Goal: Transaction & Acquisition: Obtain resource

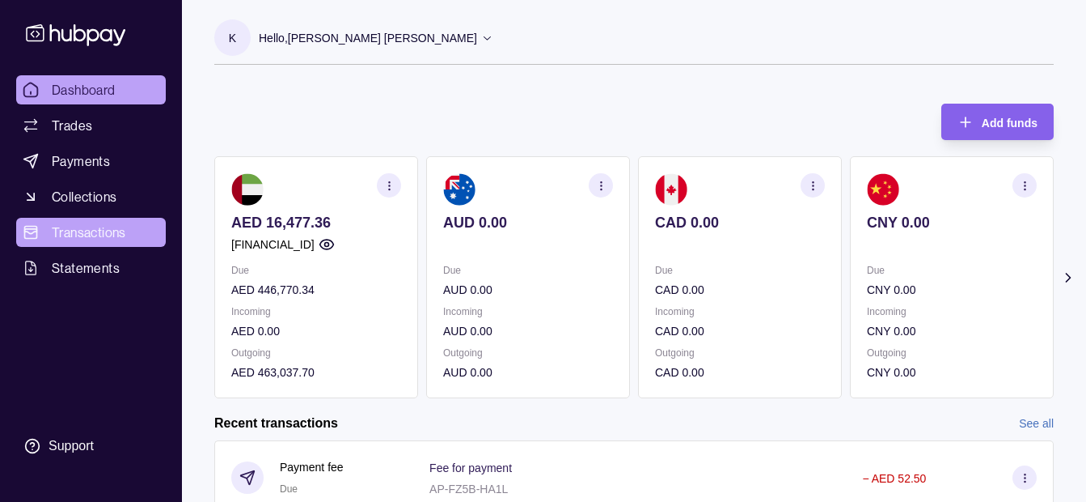
click at [83, 235] on span "Transactions" at bounding box center [89, 231] width 74 height 19
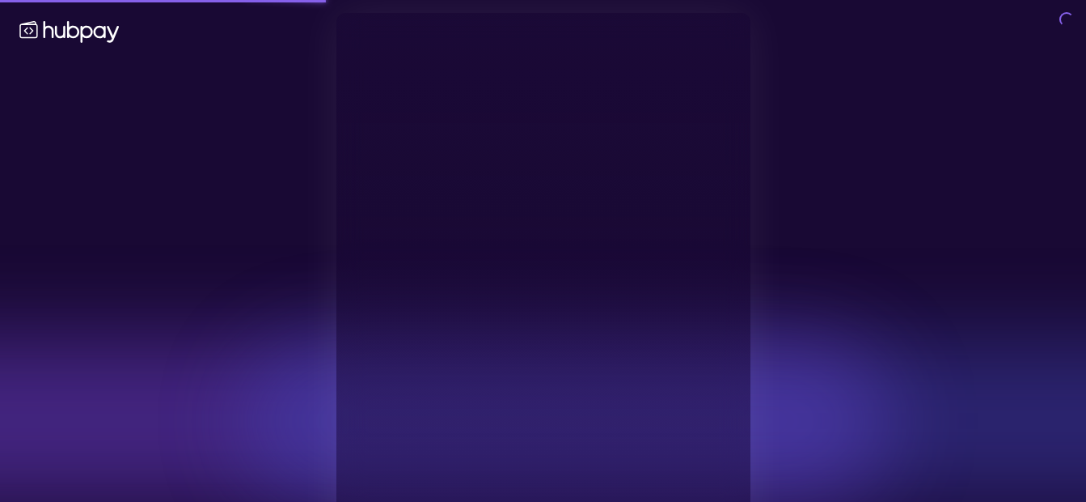
type input "**********"
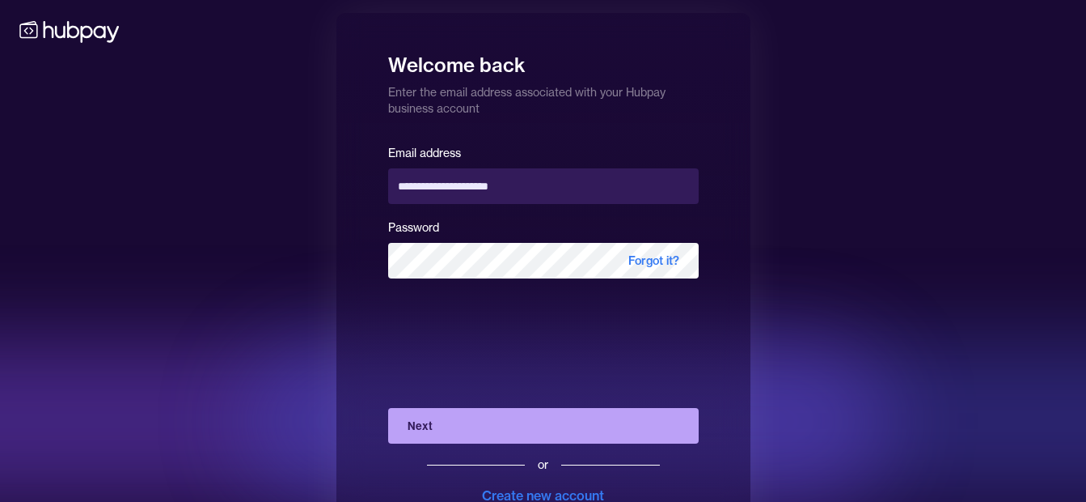
drag, startPoint x: 274, startPoint y: 26, endPoint x: 768, endPoint y: 155, distance: 510.2
click at [768, 155] on div "**********" at bounding box center [543, 280] width 1086 height 560
click at [485, 414] on button "Next" at bounding box center [543, 426] width 311 height 36
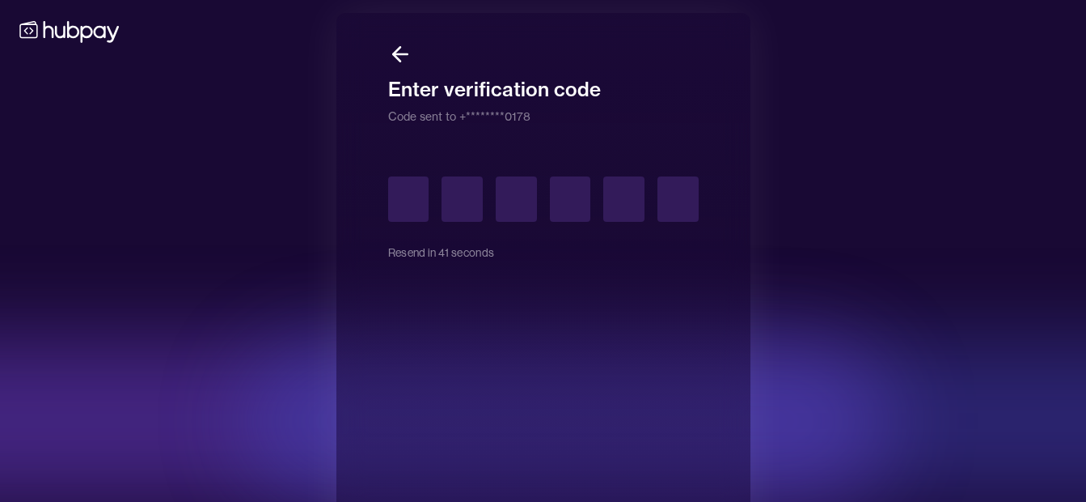
type input "*"
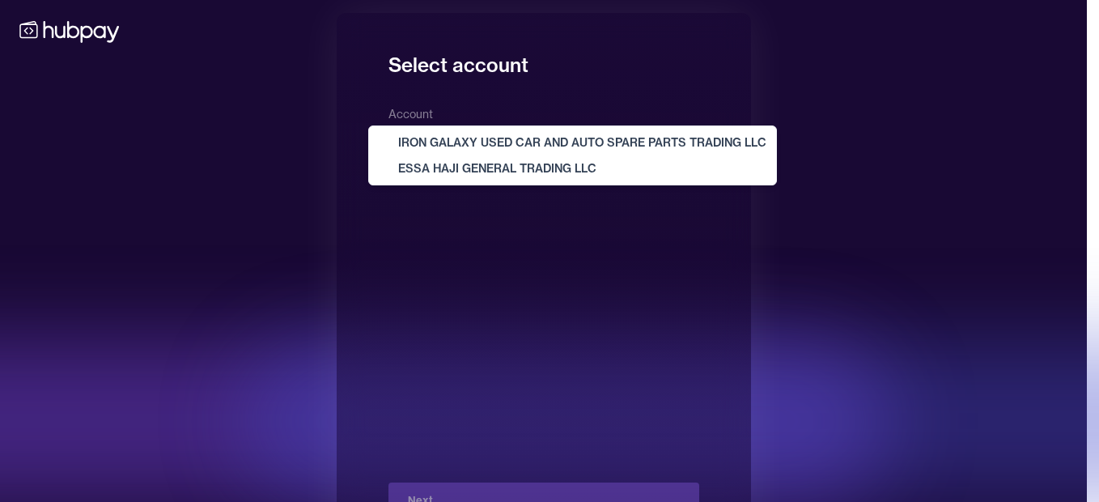
click at [557, 142] on body "**********" at bounding box center [543, 280] width 1086 height 560
select select "**********"
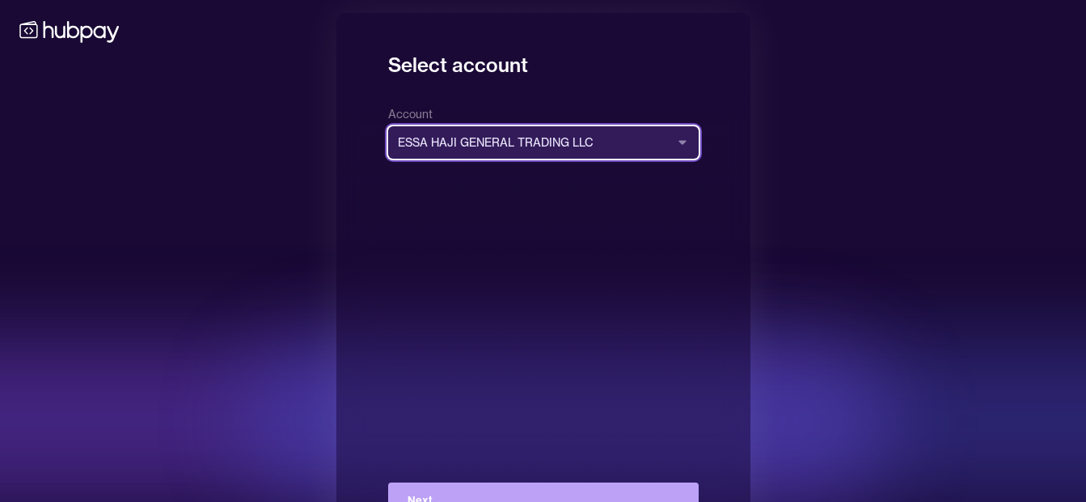
scroll to position [58, 0]
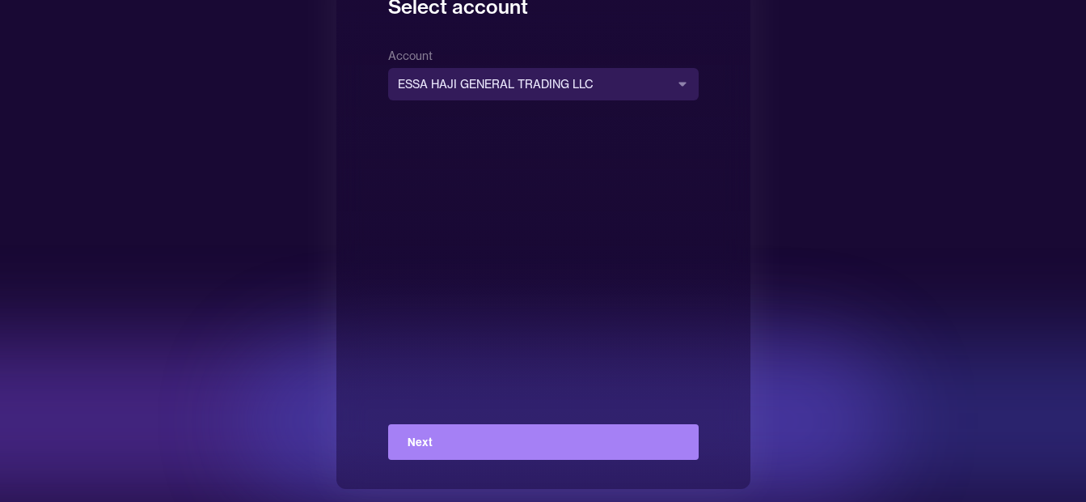
click at [572, 455] on button "Next" at bounding box center [543, 442] width 311 height 36
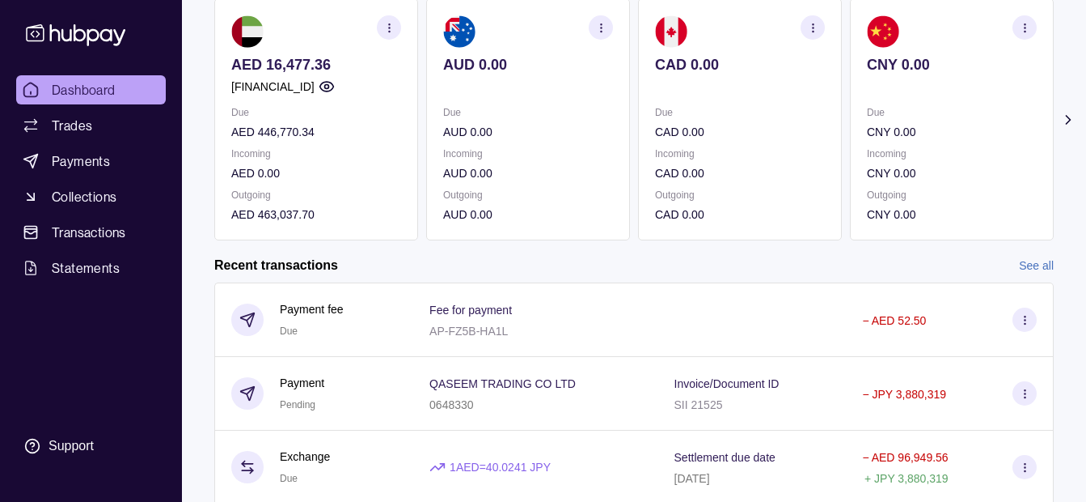
scroll to position [162, 0]
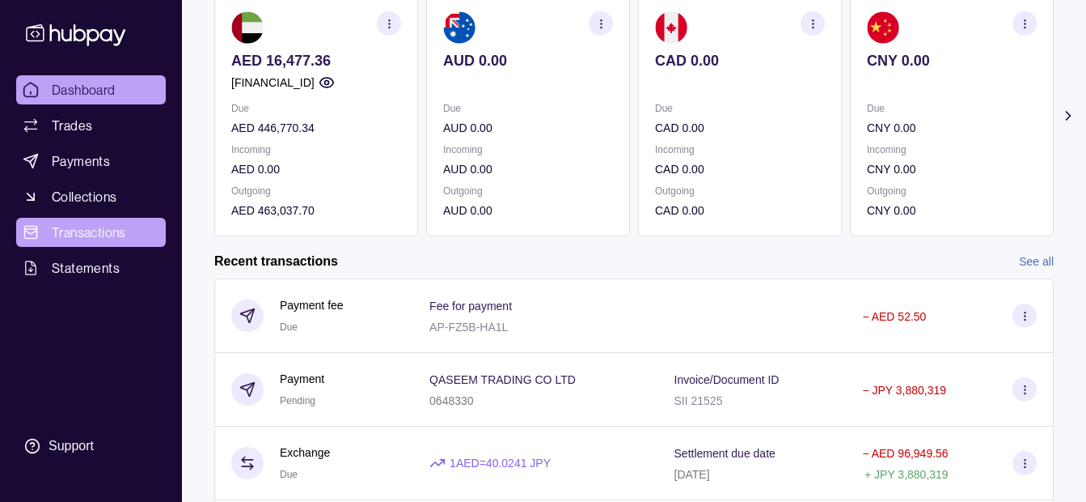
click at [112, 226] on span "Transactions" at bounding box center [89, 231] width 74 height 19
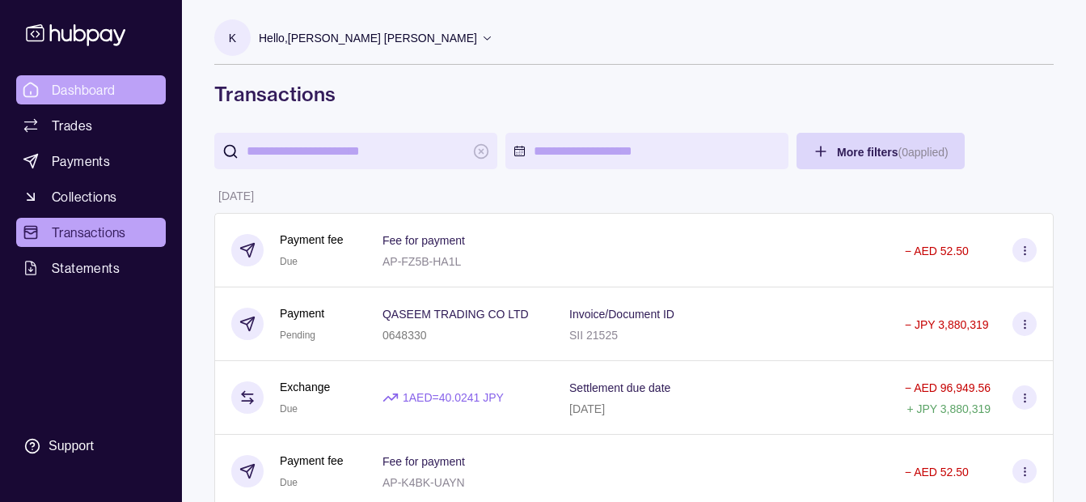
click at [101, 86] on span "Dashboard" at bounding box center [84, 89] width 64 height 19
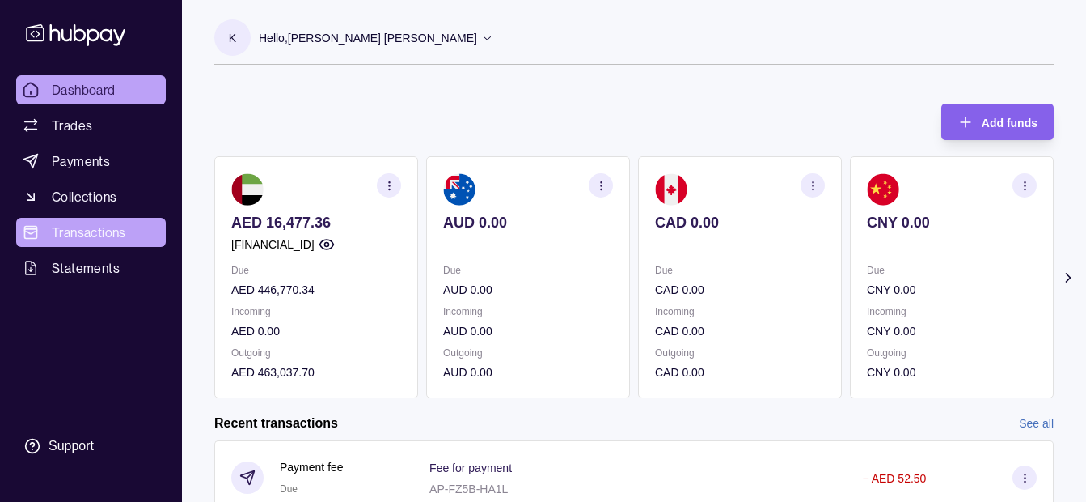
click at [78, 224] on span "Transactions" at bounding box center [89, 231] width 74 height 19
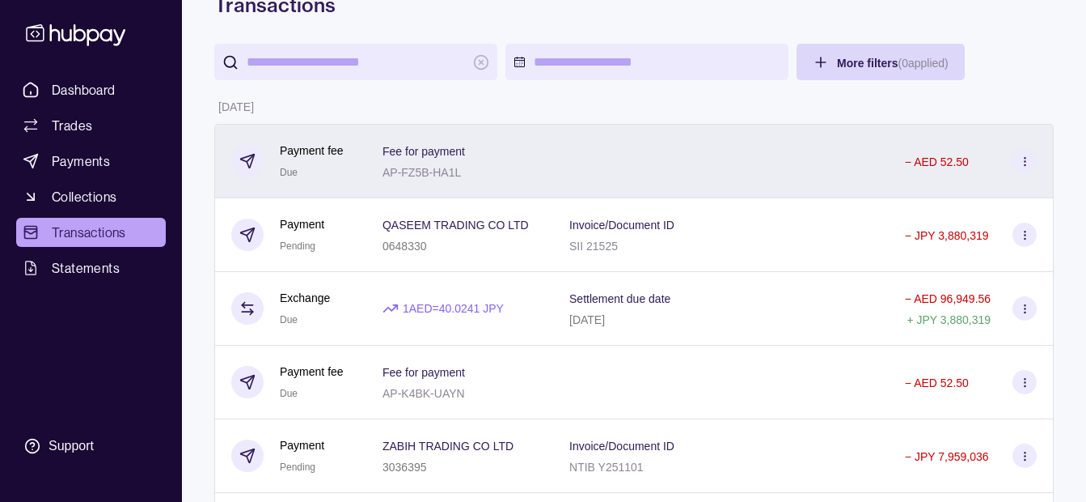
scroll to position [61, 0]
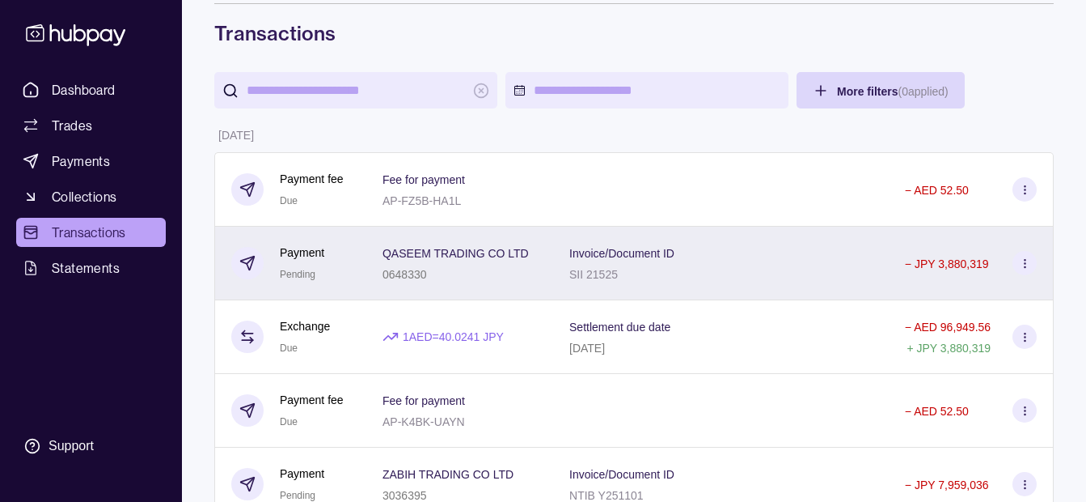
click at [439, 278] on div "0648330" at bounding box center [456, 273] width 146 height 19
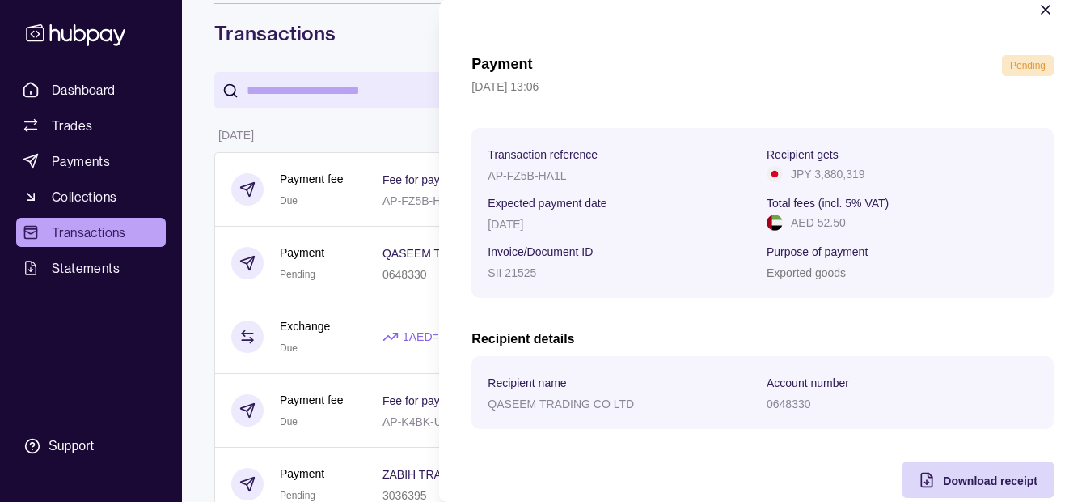
scroll to position [59, 0]
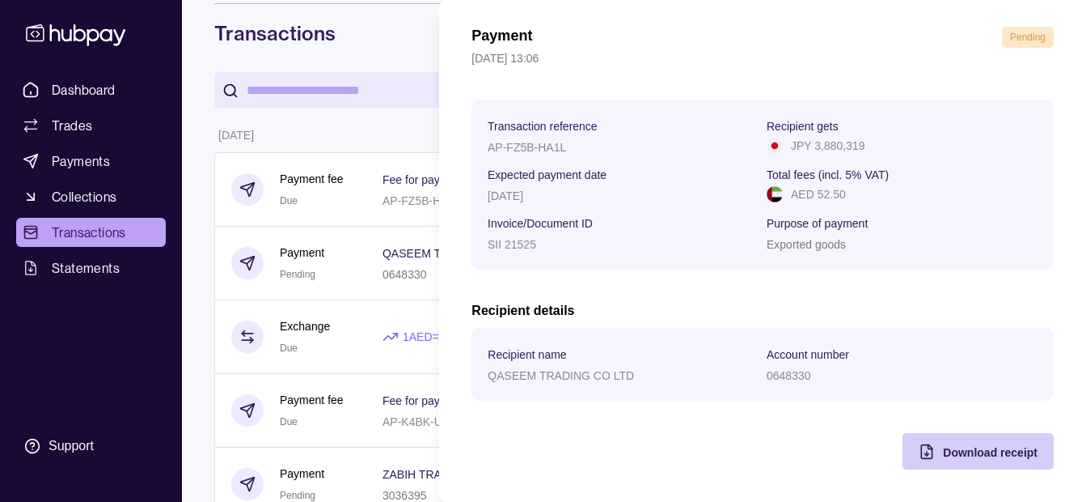
click at [961, 459] on div "Download receipt" at bounding box center [990, 451] width 95 height 19
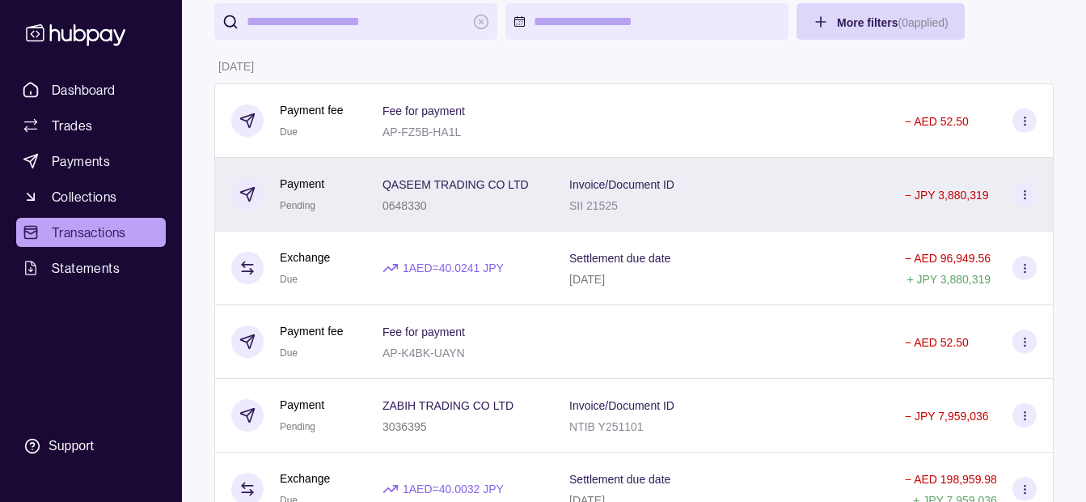
scroll to position [222, 0]
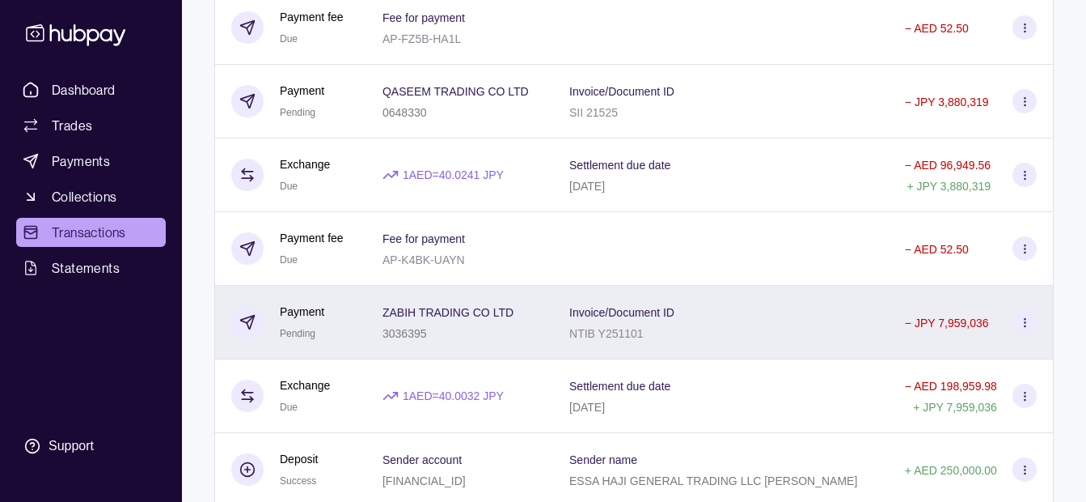
click at [496, 309] on p "ZABIH TRADING CO LTD" at bounding box center [448, 312] width 131 height 13
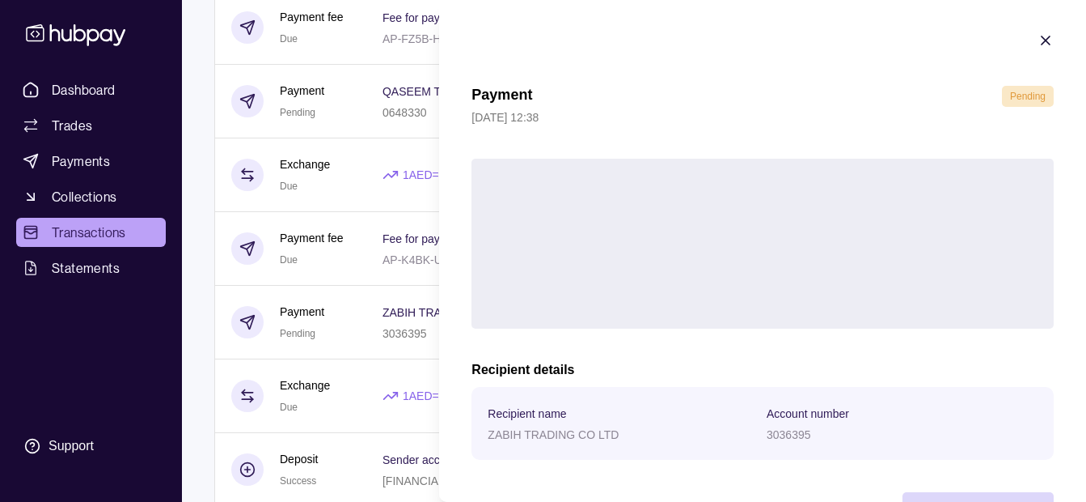
scroll to position [59, 0]
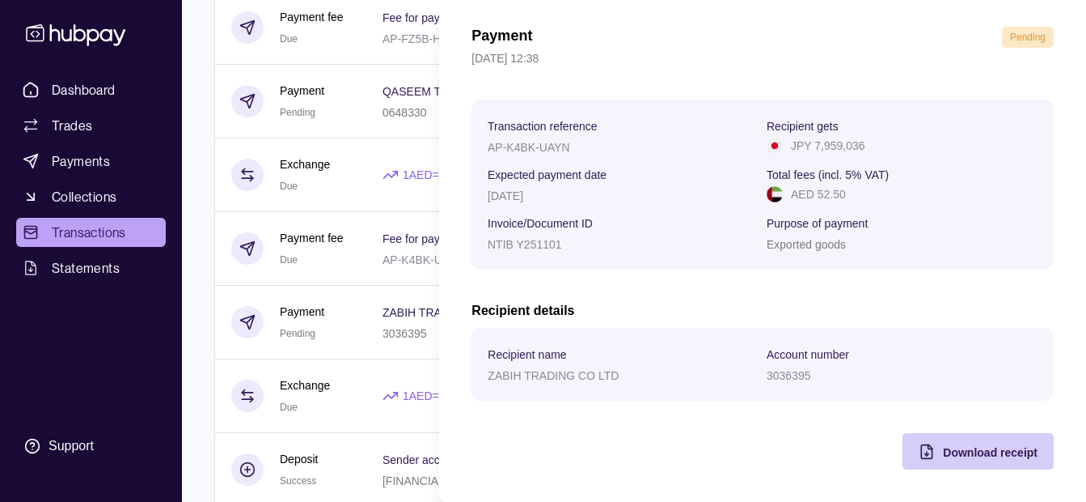
click at [982, 463] on div "Download receipt" at bounding box center [966, 451] width 143 height 36
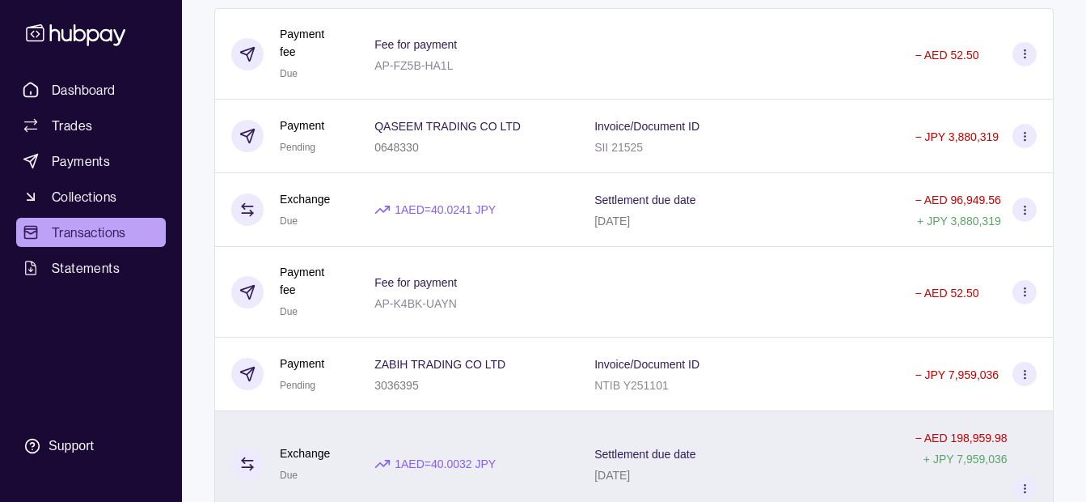
scroll to position [0, 0]
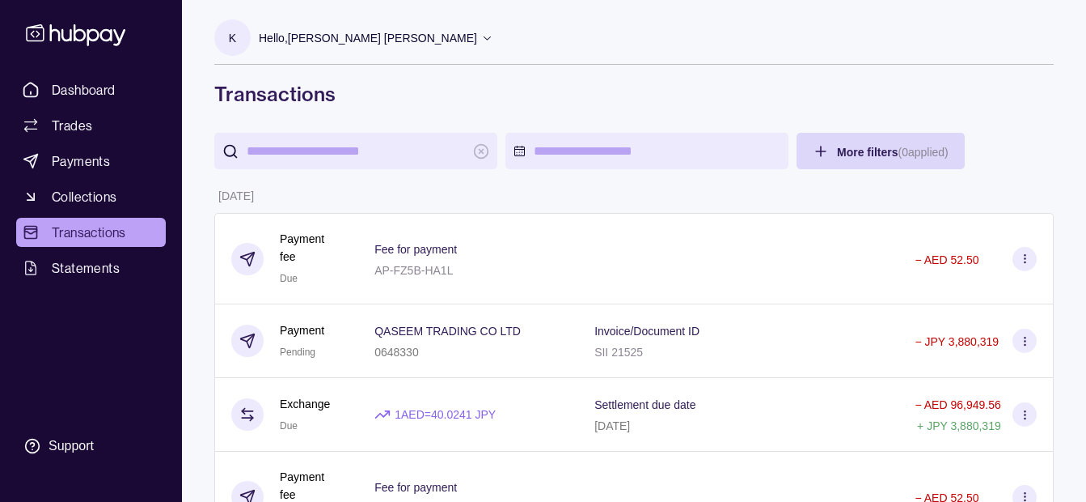
click at [394, 36] on p "Hello, [PERSON_NAME] [PERSON_NAME]" at bounding box center [368, 38] width 218 height 18
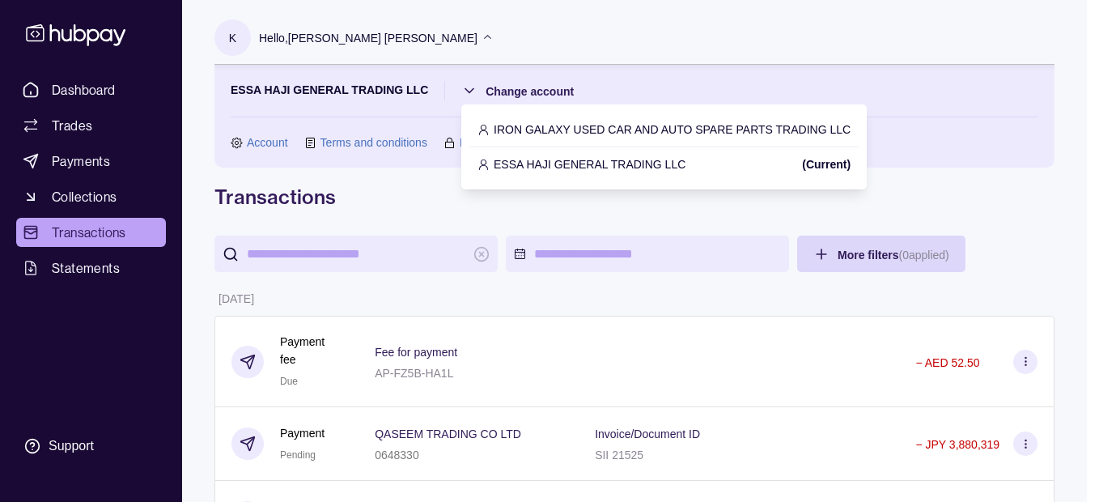
click at [586, 125] on p "IRON GALAXY USED CAR AND AUTO SPARE PARTS TRADING LLC" at bounding box center [671, 130] width 357 height 18
